Goal: Task Accomplishment & Management: Manage account settings

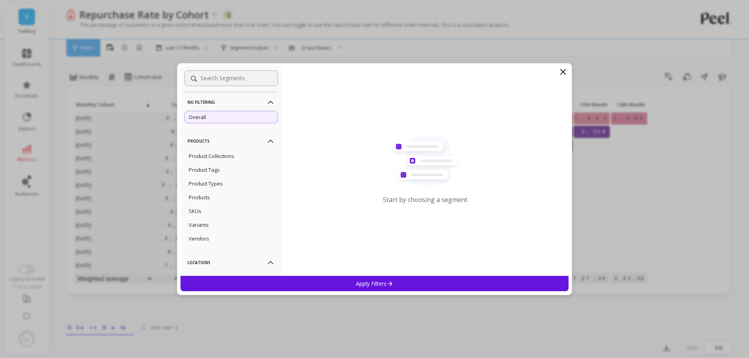
scroll to position [196, 0]
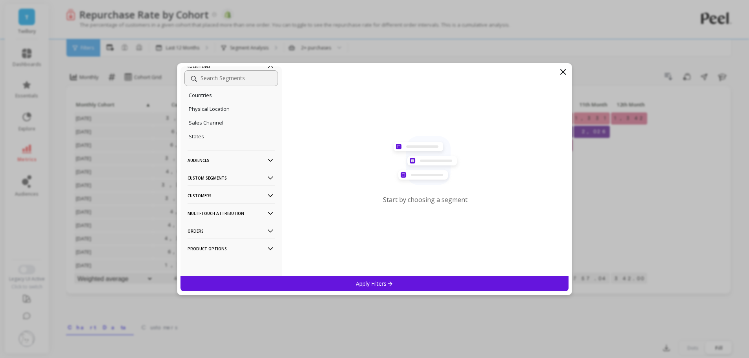
click at [224, 179] on p "Custom Segments" at bounding box center [231, 178] width 87 height 20
click at [220, 197] on p "Customers" at bounding box center [231, 196] width 87 height 20
click at [205, 195] on p "Customers" at bounding box center [231, 196] width 87 height 20
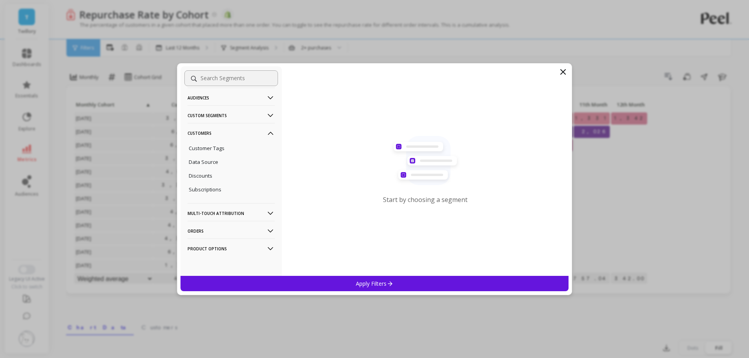
click at [215, 214] on p "Multi-Touch Attribution" at bounding box center [231, 213] width 87 height 20
click at [215, 231] on p "Orders" at bounding box center [231, 231] width 87 height 20
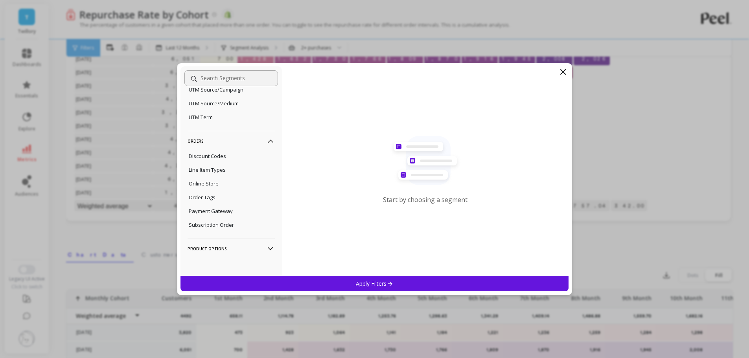
scroll to position [79, 0]
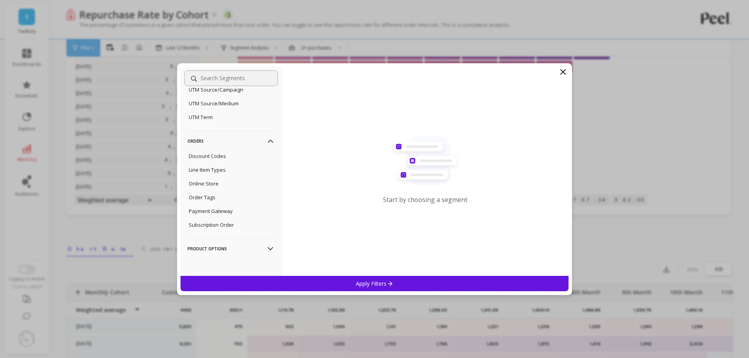
click at [216, 248] on p "Product Options" at bounding box center [231, 249] width 87 height 20
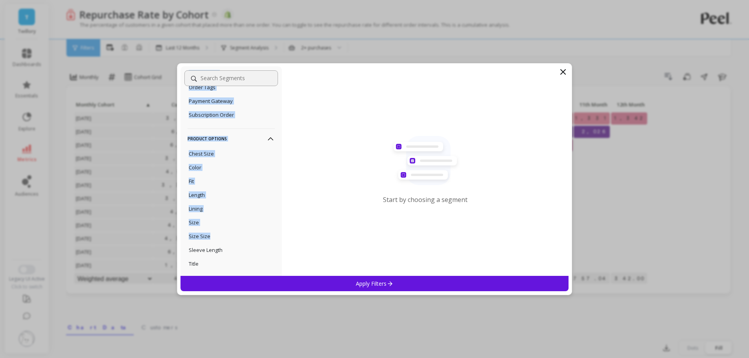
scroll to position [639, 0]
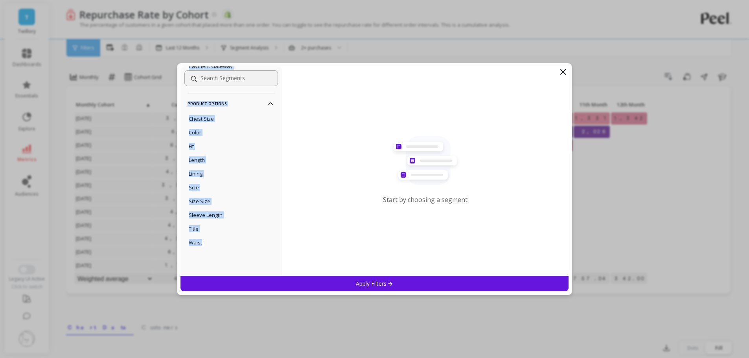
drag, startPoint x: 186, startPoint y: 101, endPoint x: 223, endPoint y: 247, distance: 149.8
click at [223, 247] on div "No filtering Overall Products Product Collections Product Tags Product Types Pr…" at bounding box center [231, 171] width 101 height 210
copy div "Product Collections Product Tags Product Types Products SKUs Variants Vendors L…"
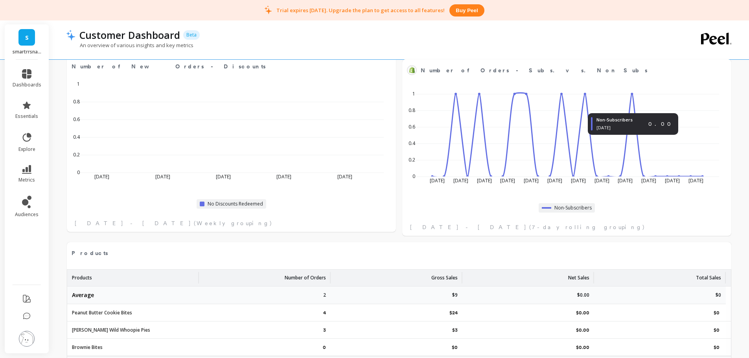
scroll to position [509, 0]
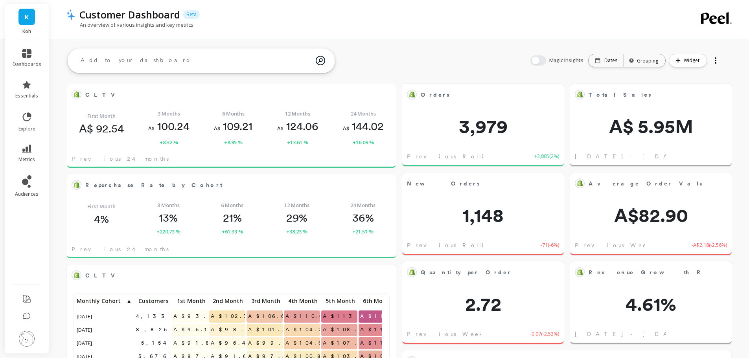
scroll to position [210, 301]
click at [32, 18] on link "K" at bounding box center [26, 17] width 17 height 17
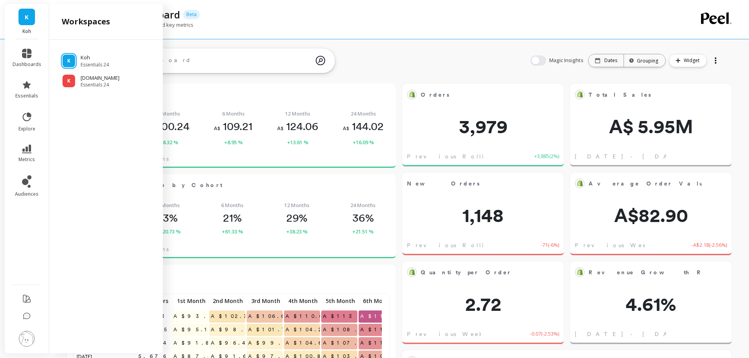
click at [311, 17] on div "Customer Dashboard Beta" at bounding box center [373, 14] width 594 height 13
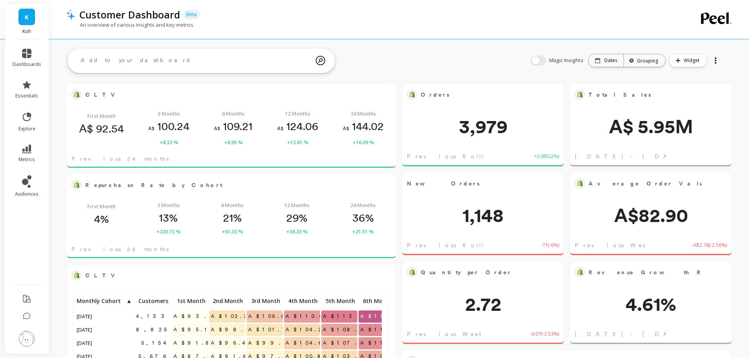
drag, startPoint x: 27, startPoint y: 15, endPoint x: 32, endPoint y: 20, distance: 6.7
click at [28, 16] on span "K" at bounding box center [27, 17] width 4 height 9
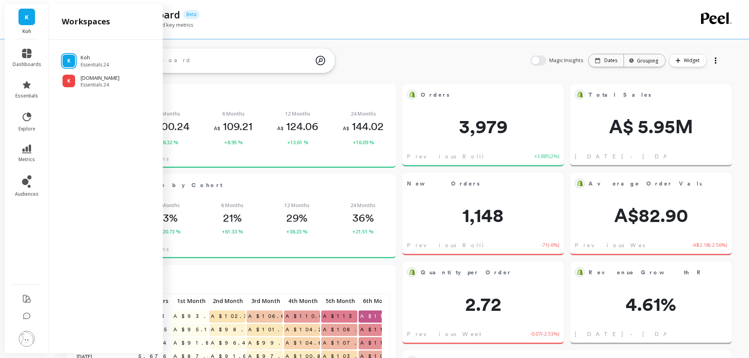
click at [100, 86] on span "Essentials 24" at bounding box center [100, 85] width 39 height 6
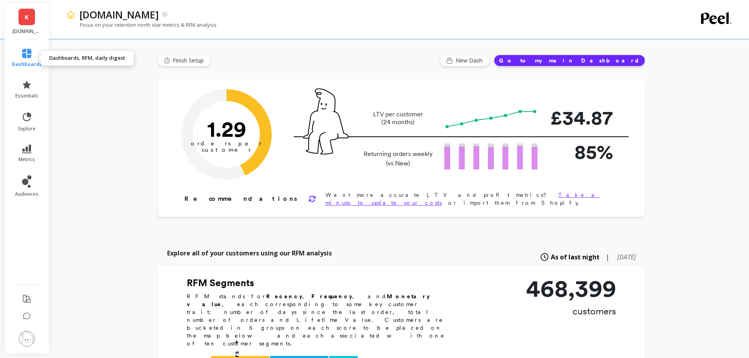
click at [30, 56] on icon at bounding box center [26, 53] width 9 height 9
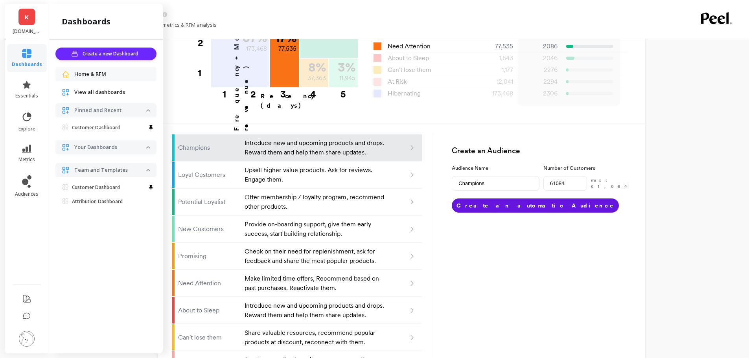
scroll to position [461, 0]
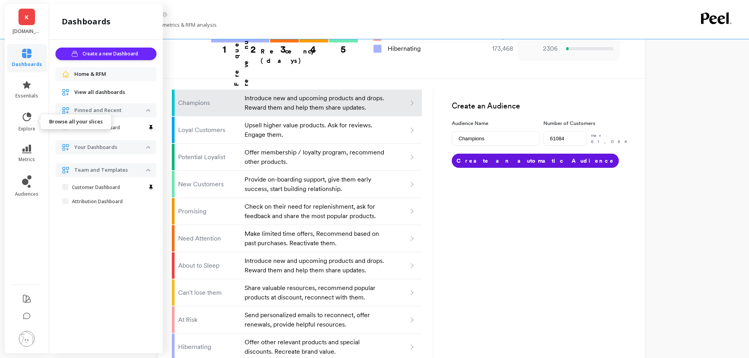
click at [26, 126] on span "explore" at bounding box center [26, 129] width 17 height 6
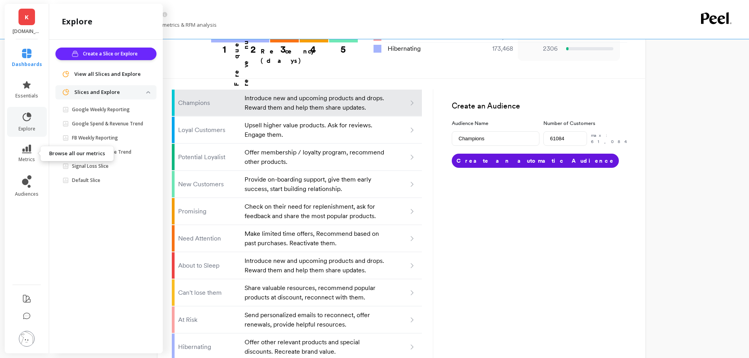
click at [30, 153] on icon at bounding box center [26, 149] width 9 height 9
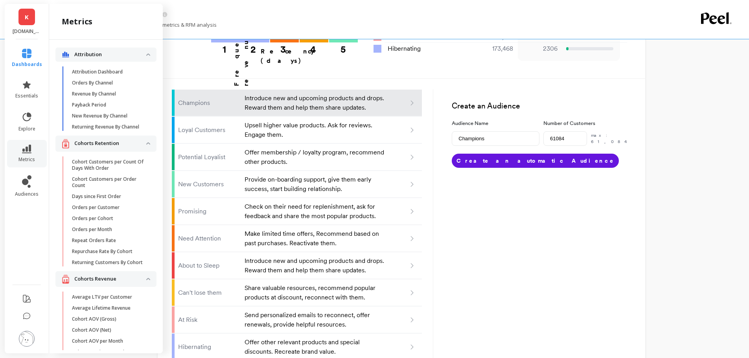
scroll to position [1700, 0]
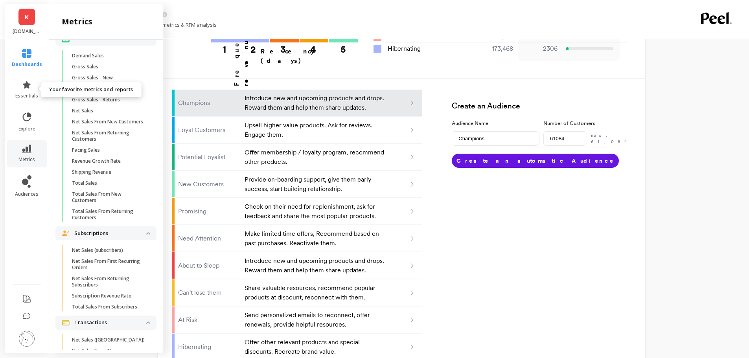
click at [28, 85] on icon at bounding box center [27, 84] width 8 height 7
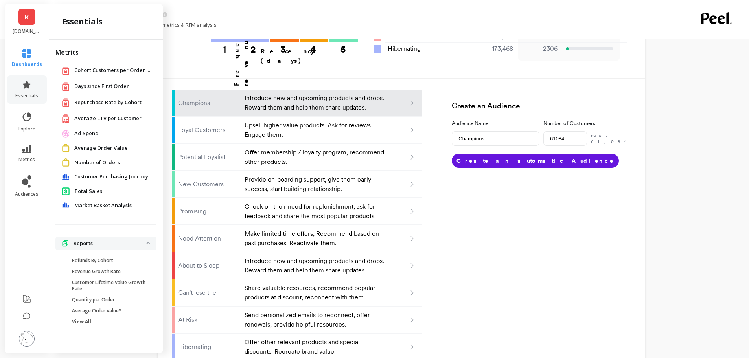
scroll to position [0, 0]
click at [90, 190] on span "Total Sales" at bounding box center [88, 192] width 28 height 8
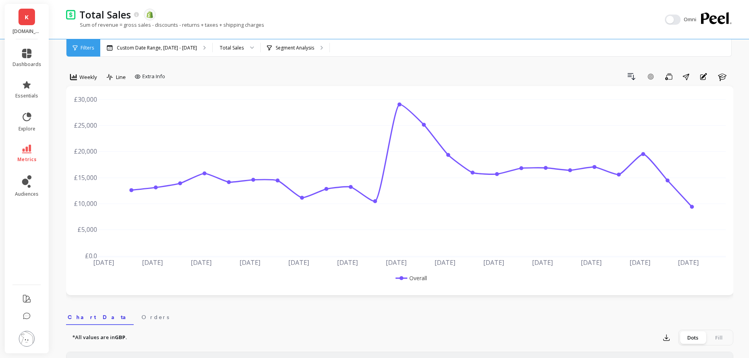
click at [17, 19] on div "K Koh.com" at bounding box center [27, 21] width 44 height 35
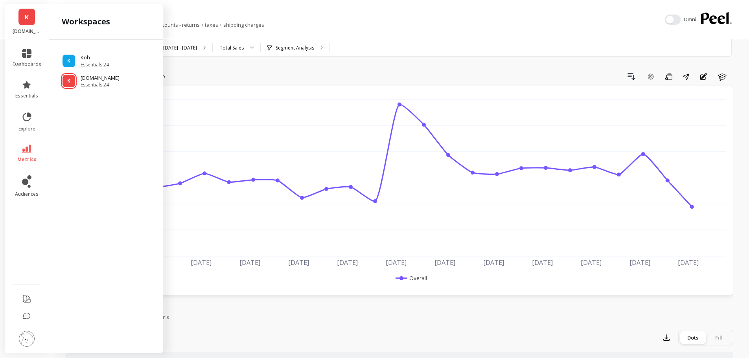
click at [90, 59] on p "Koh" at bounding box center [95, 58] width 28 height 8
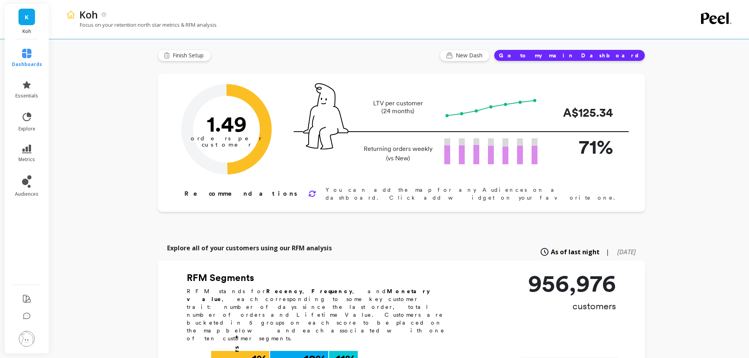
scroll to position [39, 0]
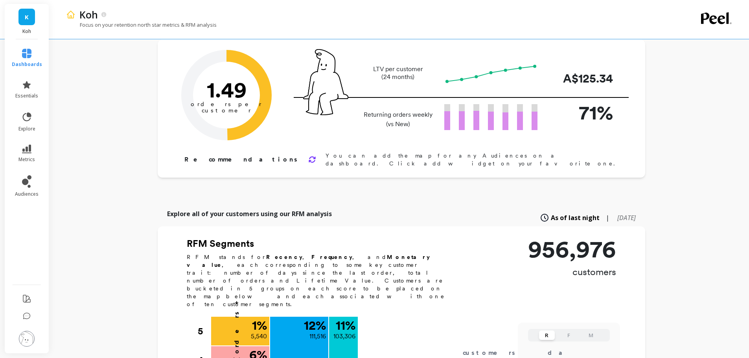
click at [25, 341] on img at bounding box center [27, 339] width 16 height 16
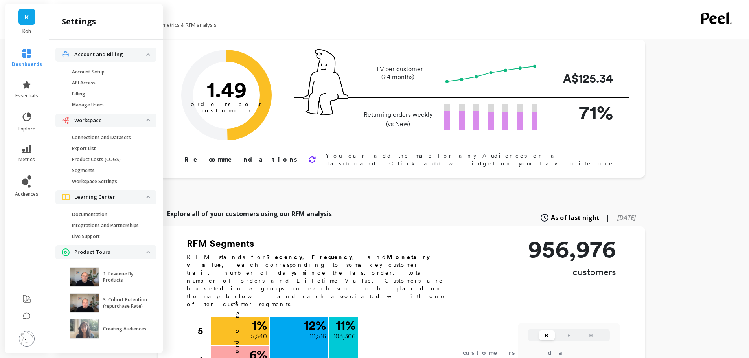
click at [120, 181] on span "Workspace Settings" at bounding box center [109, 182] width 75 height 6
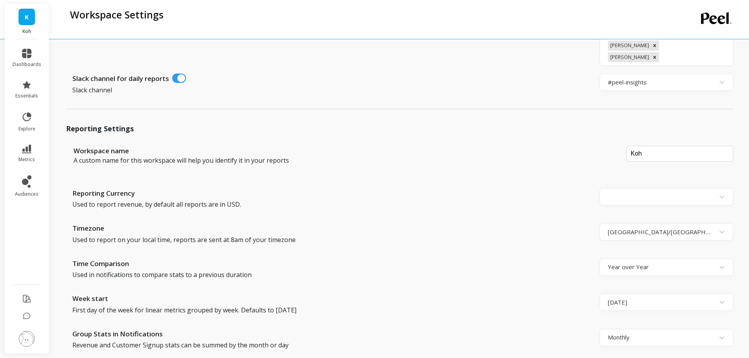
scroll to position [118, 0]
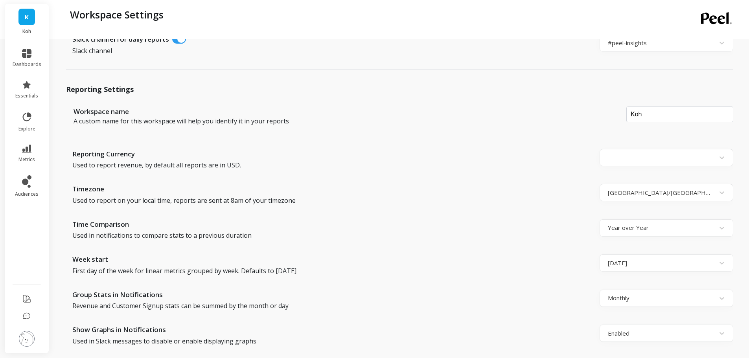
click at [631, 223] on div at bounding box center [659, 228] width 103 height 11
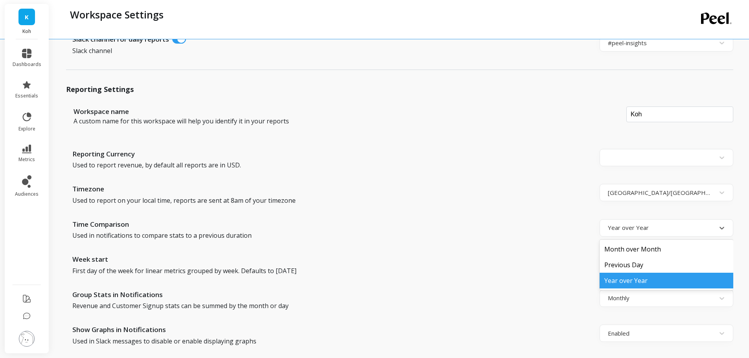
click at [626, 223] on div at bounding box center [659, 228] width 103 height 11
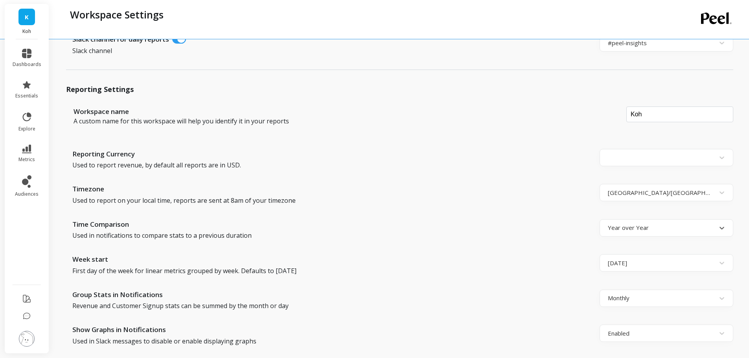
click at [623, 258] on div at bounding box center [659, 263] width 103 height 11
click at [544, 254] on div "Week start" at bounding box center [334, 260] width 524 height 12
click at [616, 223] on div at bounding box center [659, 228] width 103 height 11
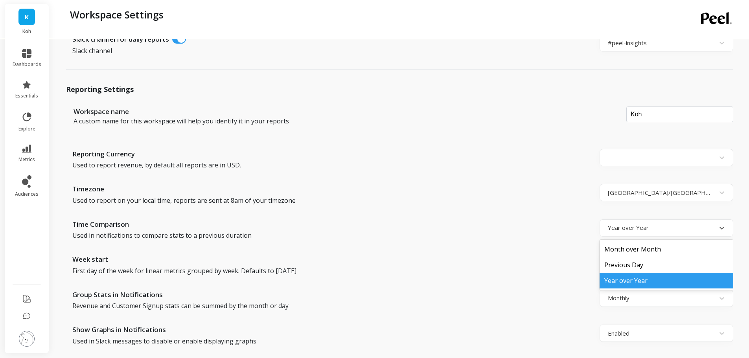
click at [628, 273] on div "Year over Year" at bounding box center [667, 281] width 134 height 16
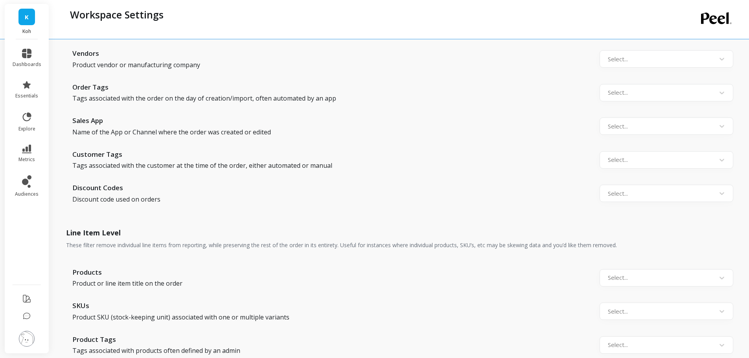
scroll to position [794, 0]
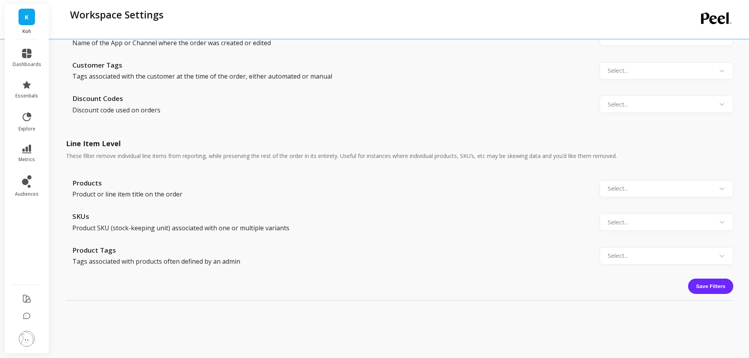
click at [708, 279] on button "Save Filters" at bounding box center [710, 286] width 45 height 15
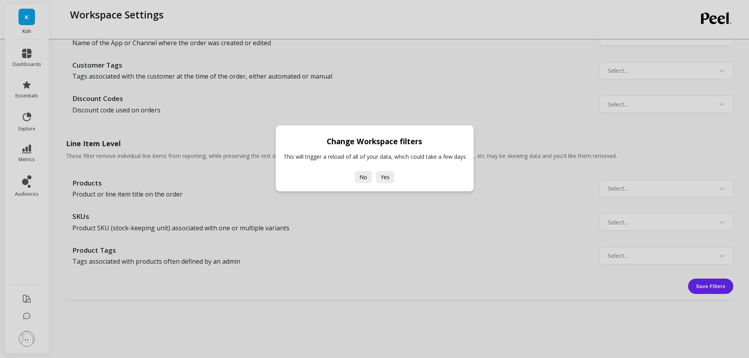
click at [413, 172] on div "Change Workspace filters This will trigger a reload of all of your data, which …" at bounding box center [375, 158] width 198 height 66
click at [388, 178] on span "Yes" at bounding box center [385, 176] width 9 height 7
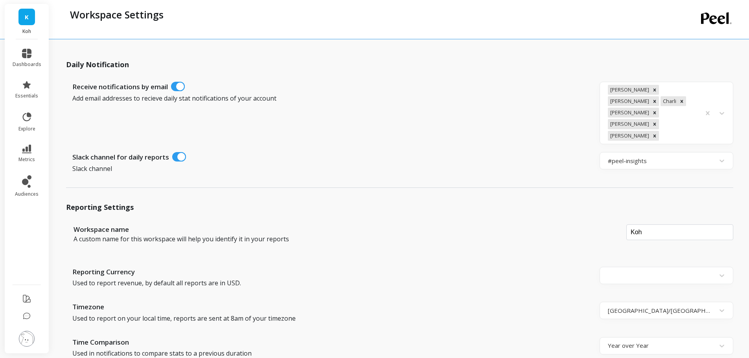
click at [23, 17] on link "K" at bounding box center [26, 17] width 17 height 17
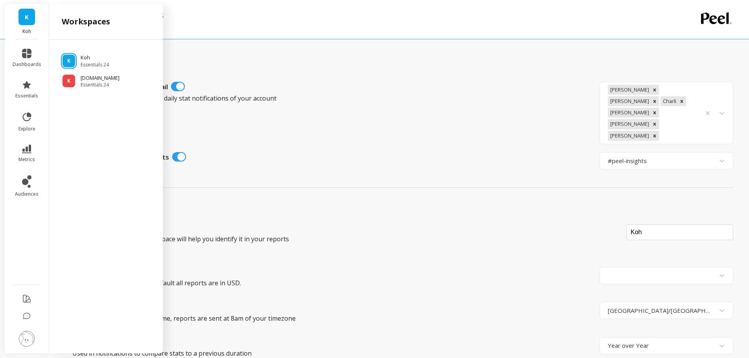
click at [96, 82] on span "Essentials 24" at bounding box center [100, 85] width 39 height 6
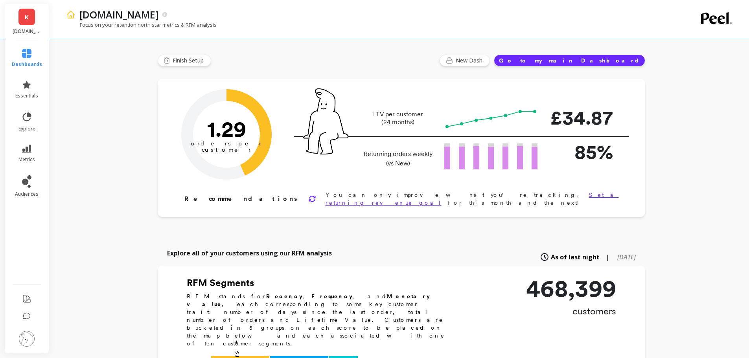
click at [24, 343] on img at bounding box center [27, 339] width 16 height 16
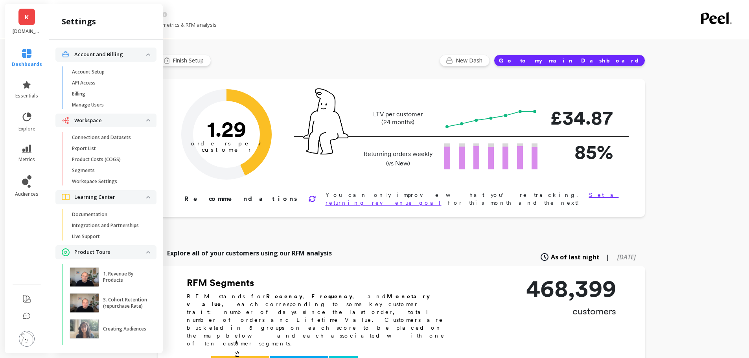
click at [109, 179] on p "Workspace Settings" at bounding box center [94, 182] width 45 height 6
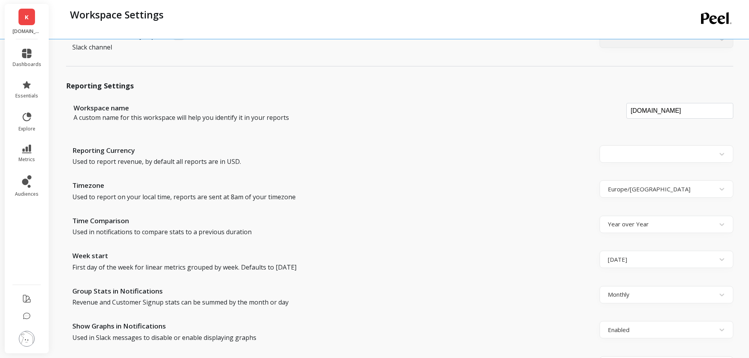
scroll to position [236, 0]
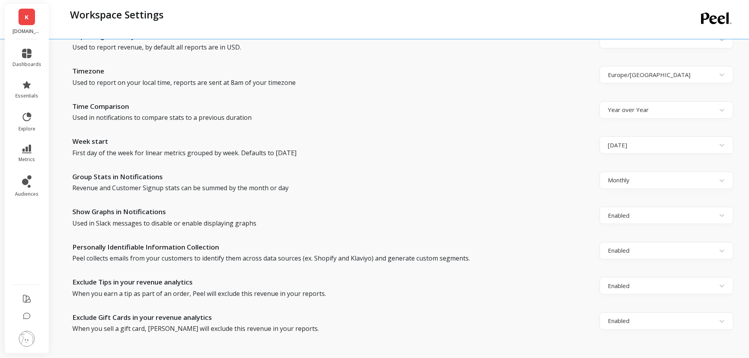
click at [624, 140] on div at bounding box center [659, 145] width 103 height 11
